Goal: Task Accomplishment & Management: Complete application form

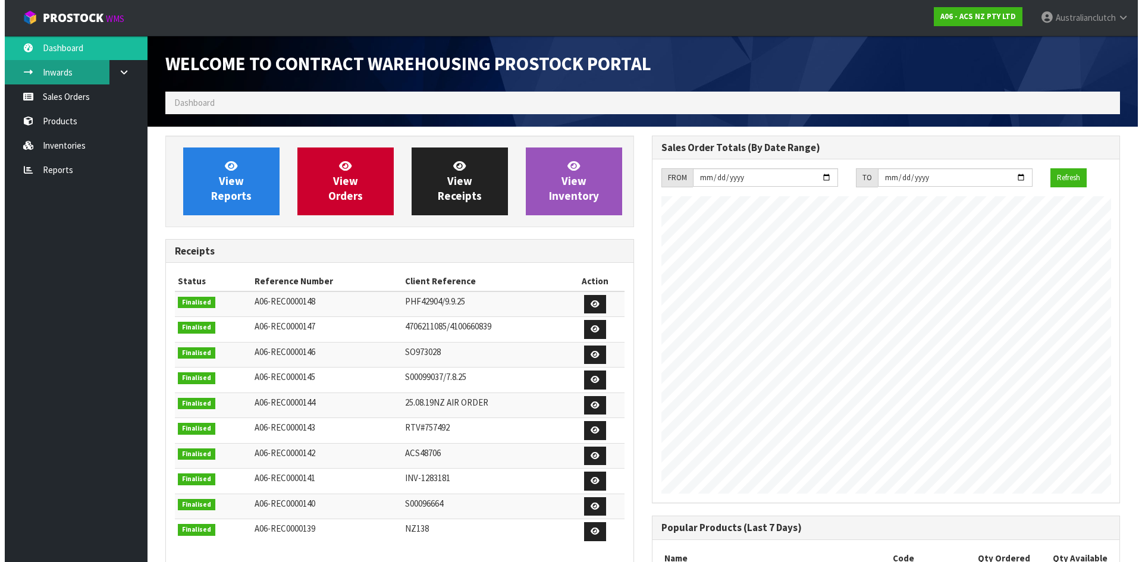
scroll to position [660, 486]
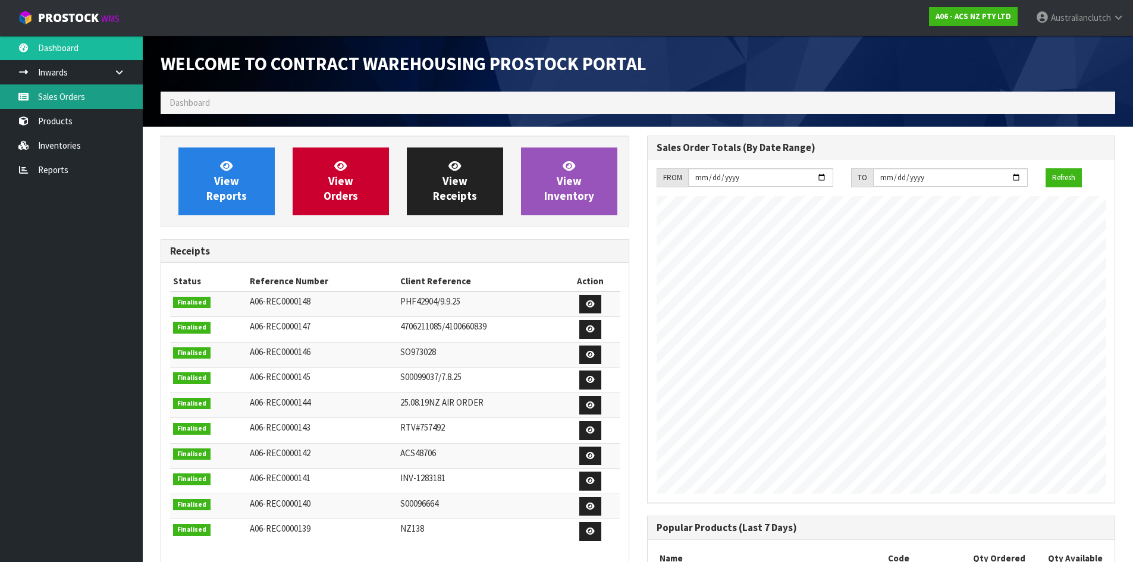
click at [64, 89] on link "Sales Orders" at bounding box center [71, 96] width 143 height 24
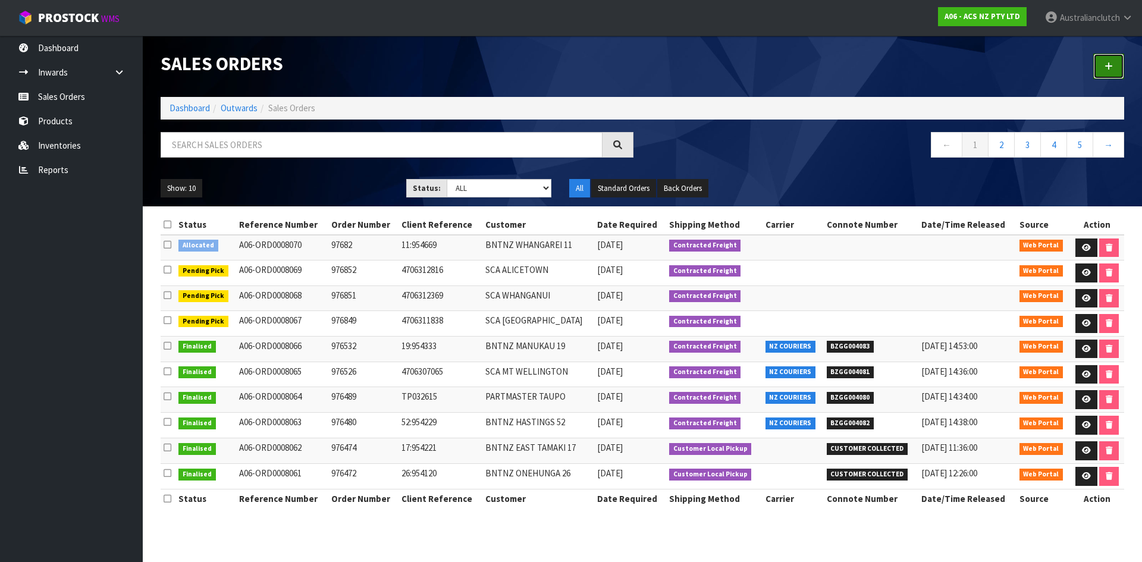
click at [1106, 73] on link at bounding box center [1108, 67] width 31 height 26
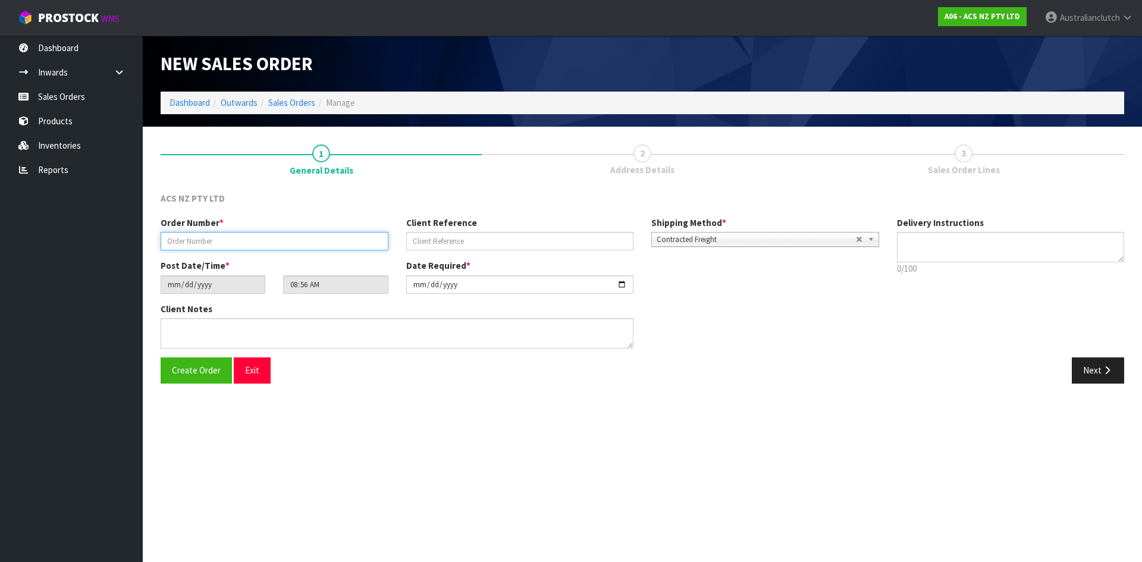
click at [228, 239] on input "text" at bounding box center [275, 241] width 228 height 18
type input "976863"
type input "86:954293"
click at [969, 247] on textarea at bounding box center [1011, 247] width 228 height 30
type textarea "NZC PLEASE"
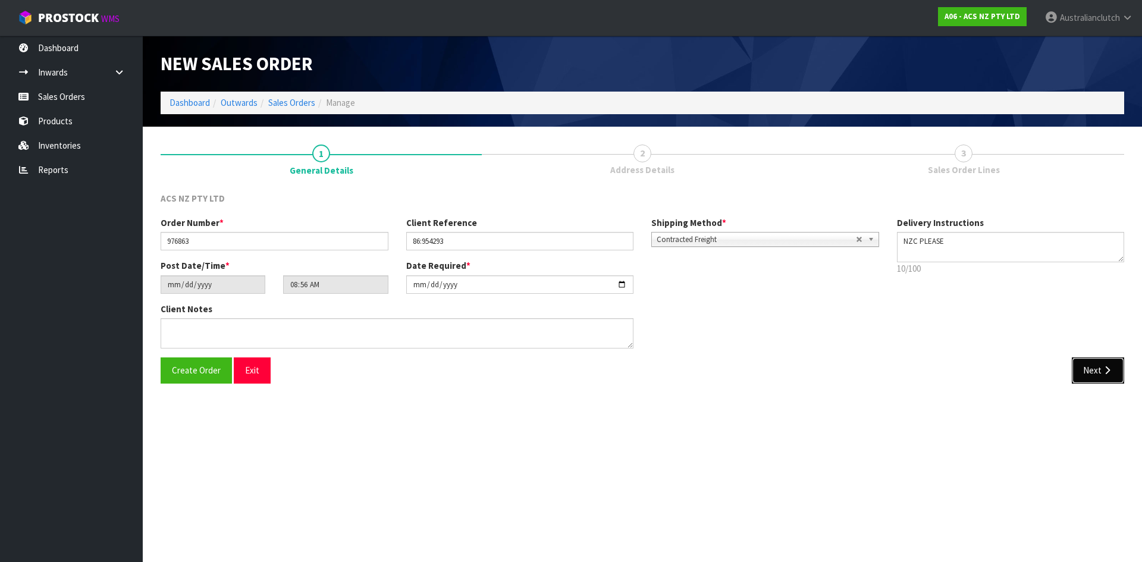
drag, startPoint x: 1089, startPoint y: 380, endPoint x: 711, endPoint y: 249, distance: 399.7
click at [1088, 380] on button "Next" at bounding box center [1098, 370] width 52 height 26
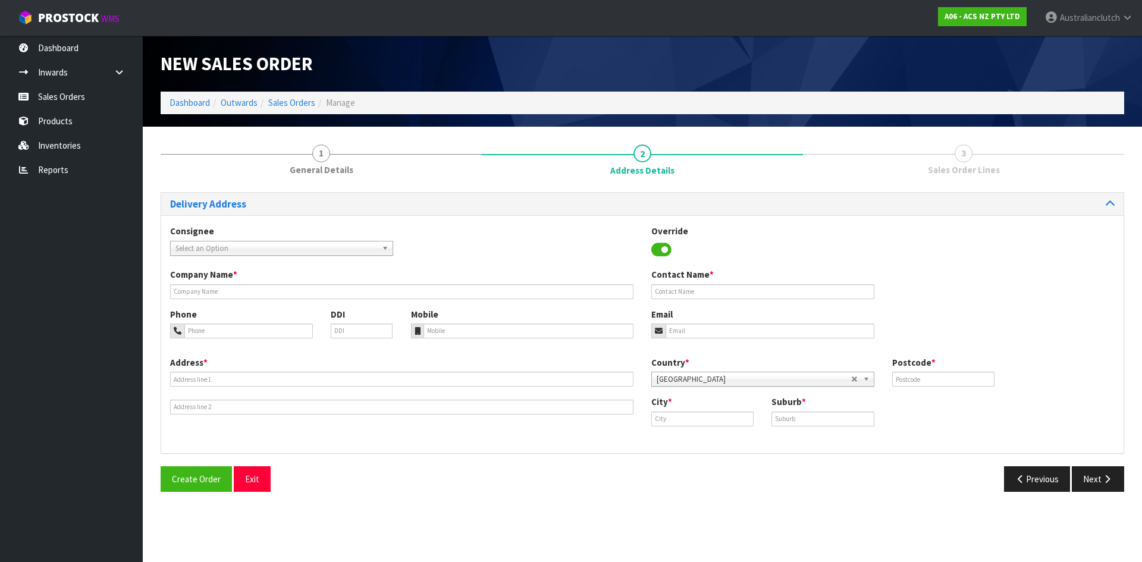
click at [253, 250] on span "Select an Option" at bounding box center [276, 248] width 202 height 14
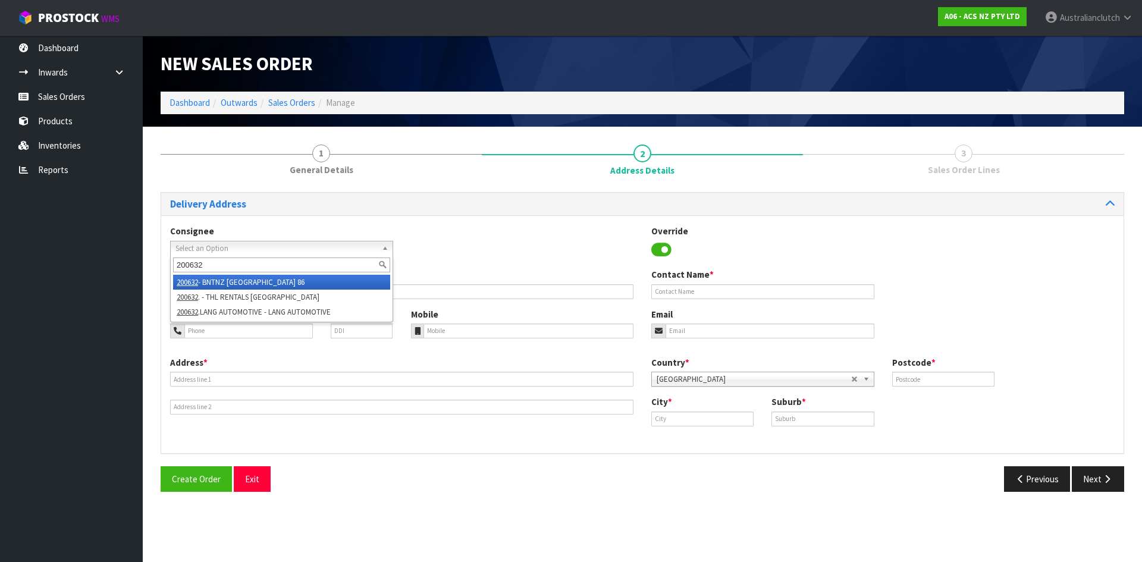
type input "200632"
click at [303, 285] on li "200632 - BNTNZ [GEOGRAPHIC_DATA] 86" at bounding box center [281, 282] width 217 height 15
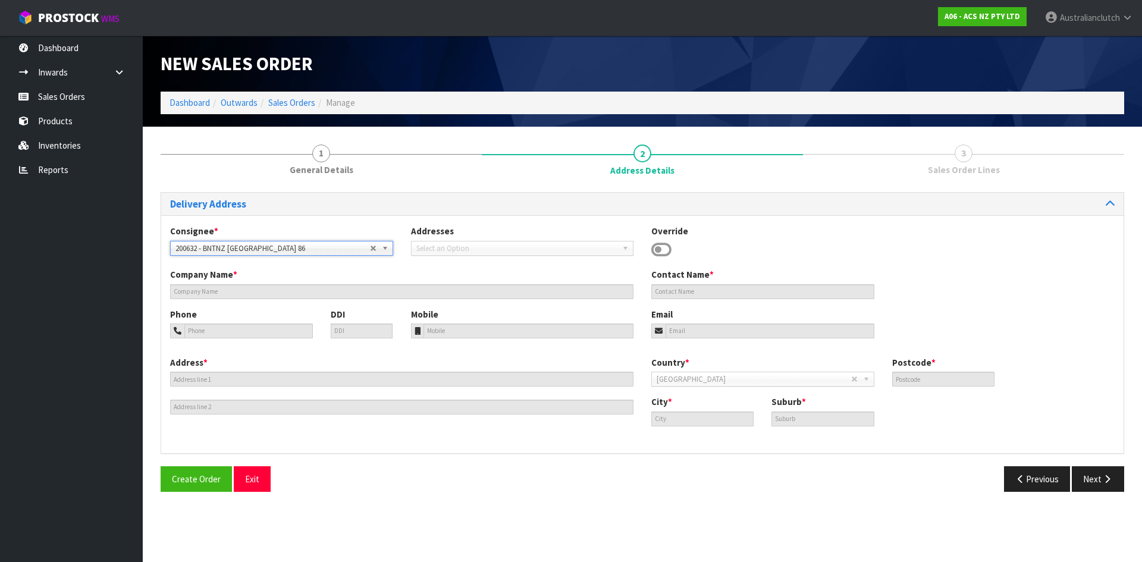
type input "BNTNZ [GEOGRAPHIC_DATA] 86"
type input "1 [PERSON_NAME] PLACE"
type input "9300"
type input "[GEOGRAPHIC_DATA]"
type input "LOWER SHOTOVER"
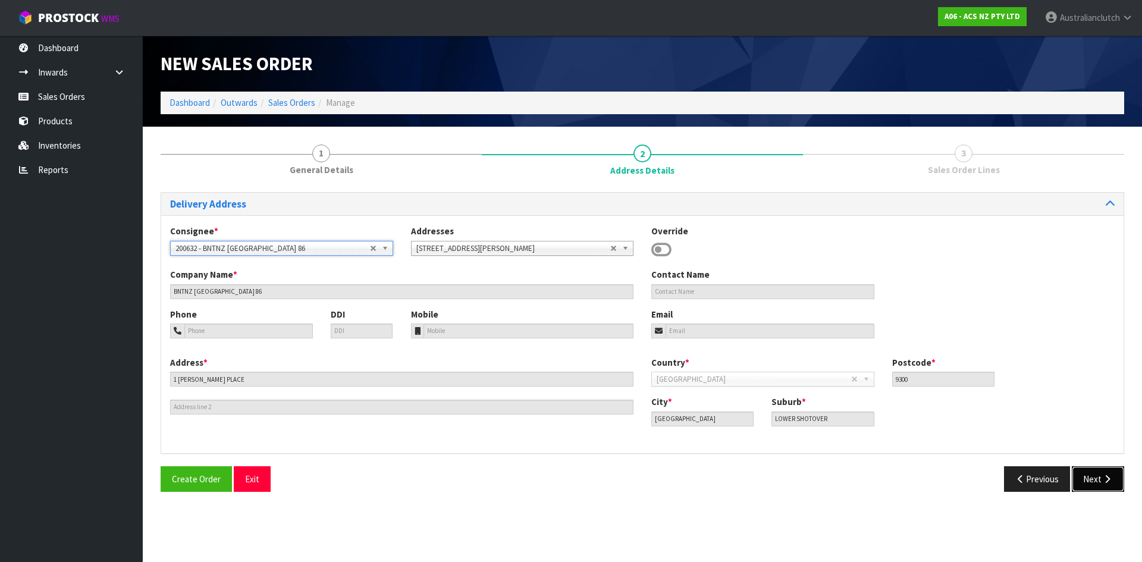
click at [1103, 489] on button "Next" at bounding box center [1098, 479] width 52 height 26
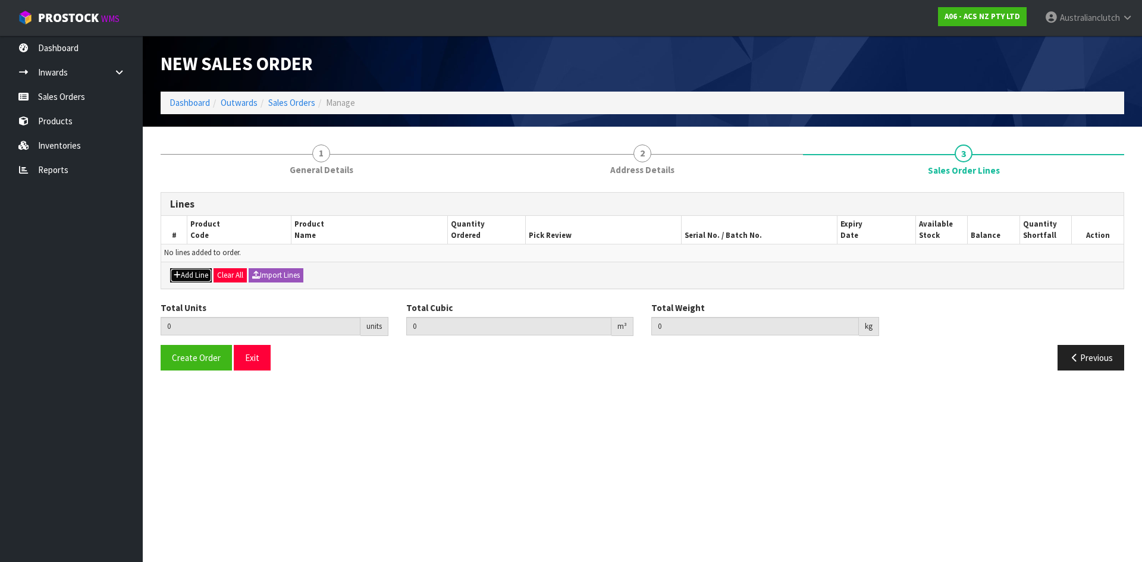
click at [195, 274] on button "Add Line" at bounding box center [191, 275] width 42 height 14
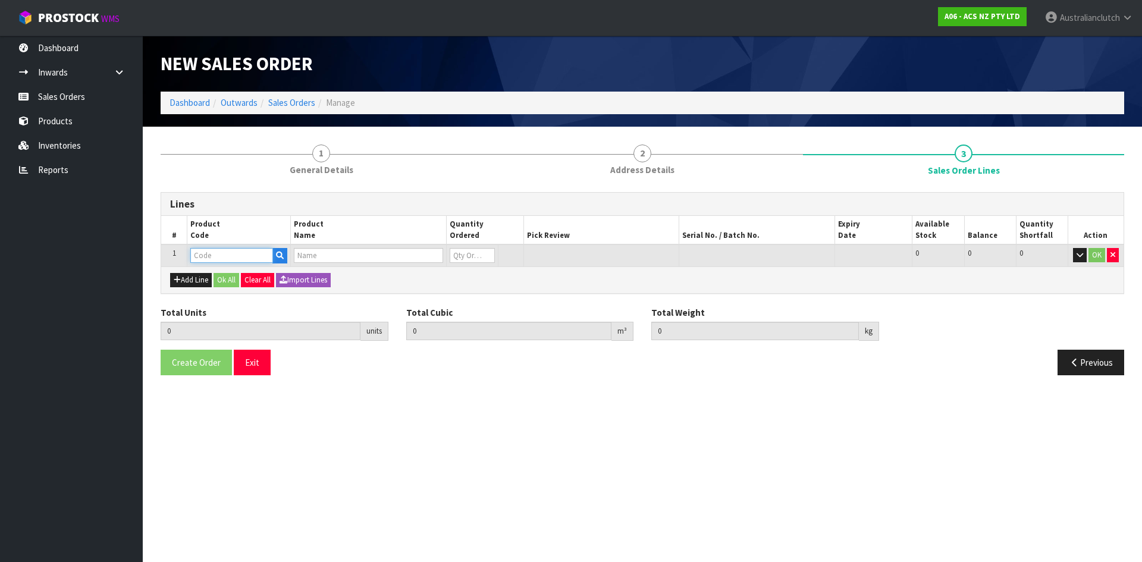
click at [199, 256] on input "text" at bounding box center [231, 255] width 83 height 15
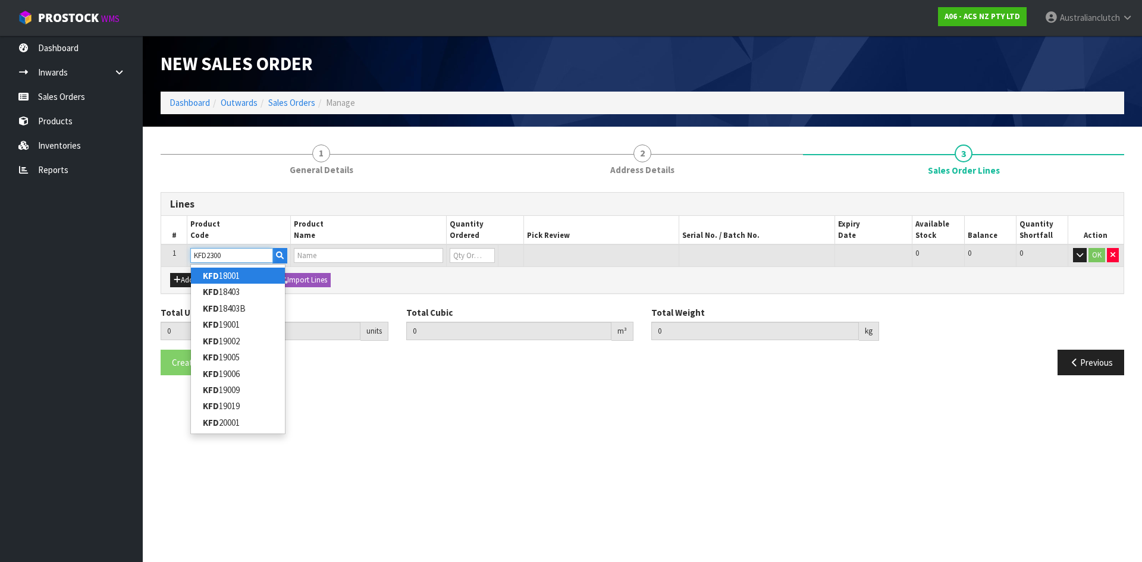
type input "KFD23002"
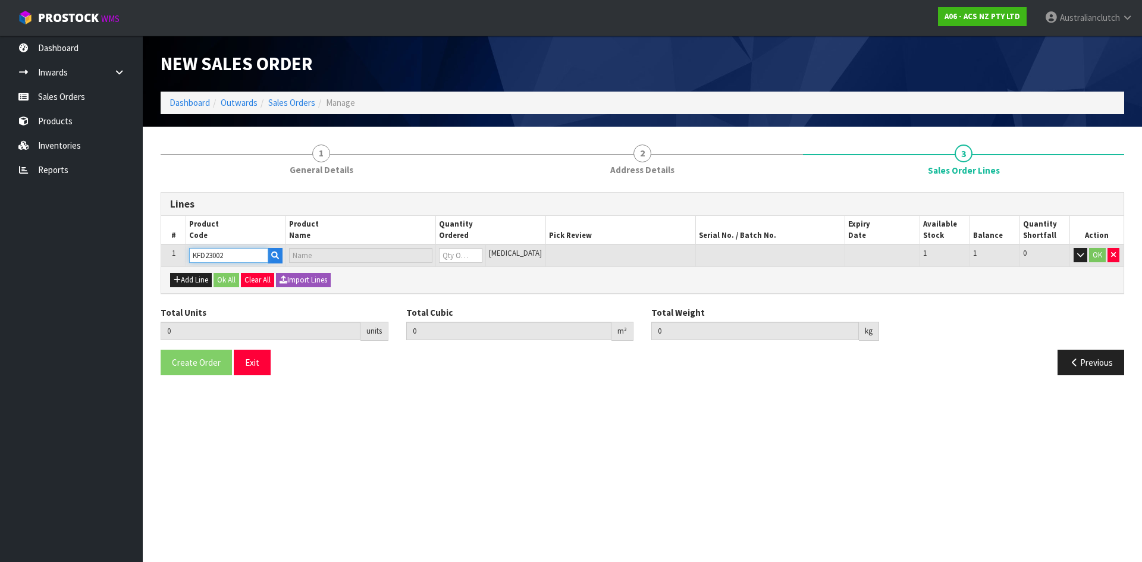
type input "0.000000"
type input "0.000"
type input "KIT STD FORD ECONOVAN 1.8L"
type input "0"
type input "KFD23002"
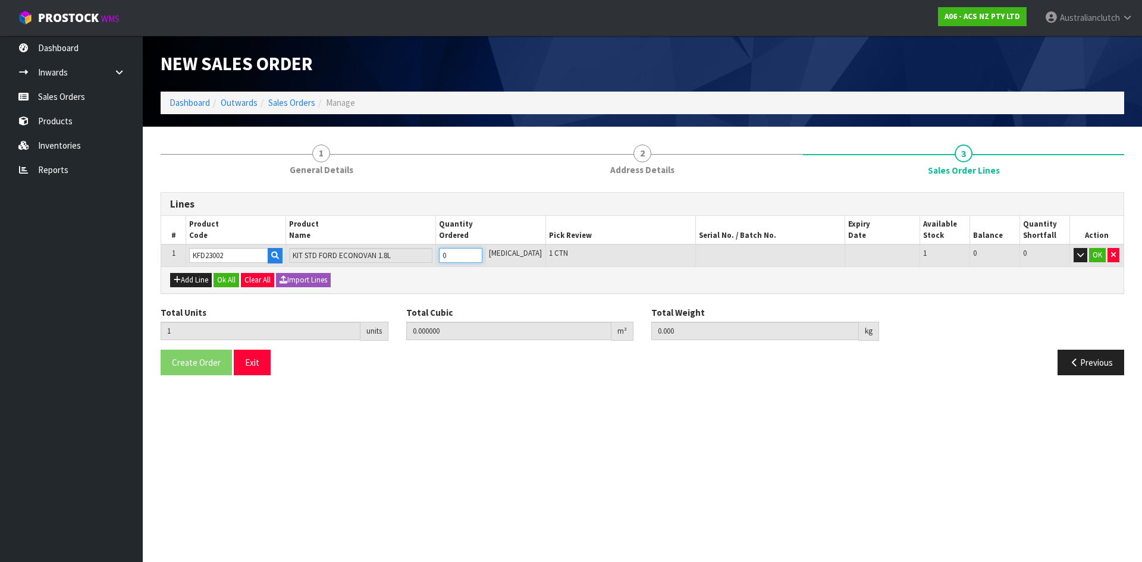
type input "1"
type input "0.01054"
type input "6.3"
type input "1"
click at [482, 253] on input "1" at bounding box center [460, 255] width 43 height 15
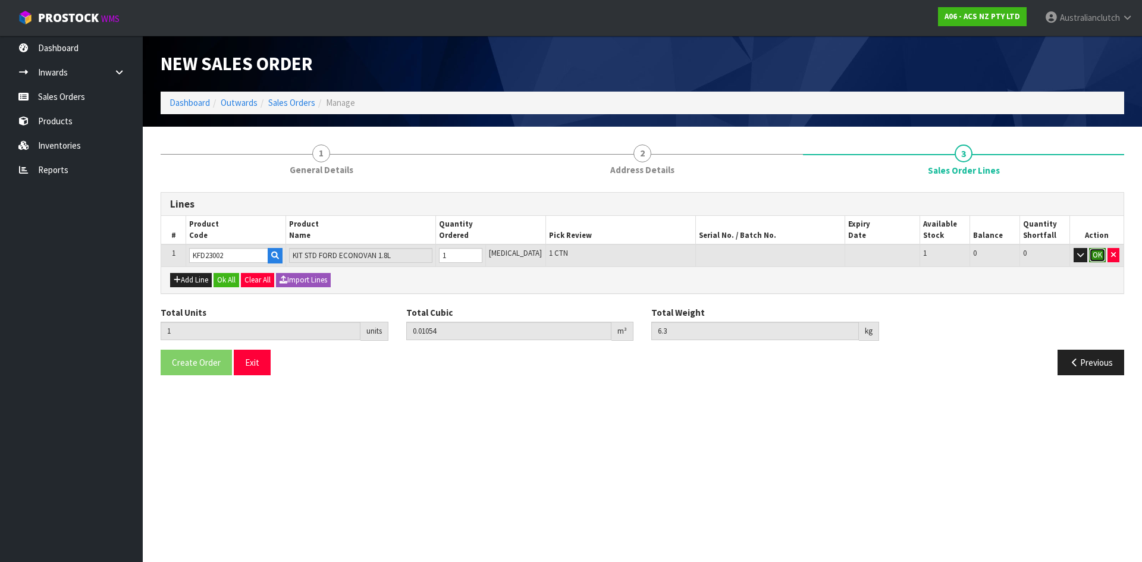
click at [1103, 253] on button "OK" at bounding box center [1097, 255] width 17 height 14
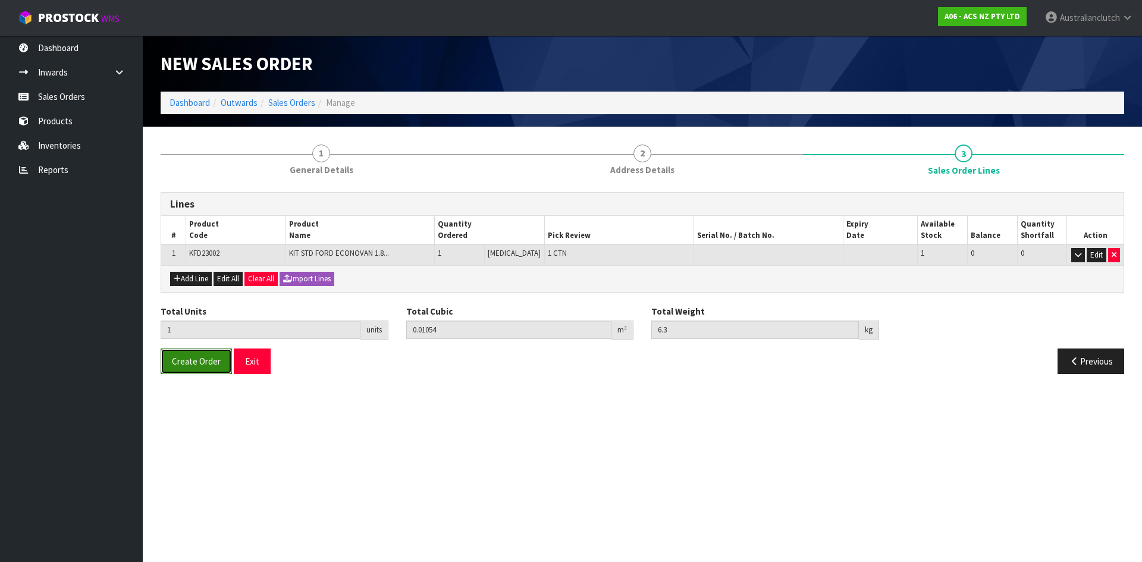
click at [186, 362] on span "Create Order" at bounding box center [196, 361] width 49 height 11
